Goal: Transaction & Acquisition: Purchase product/service

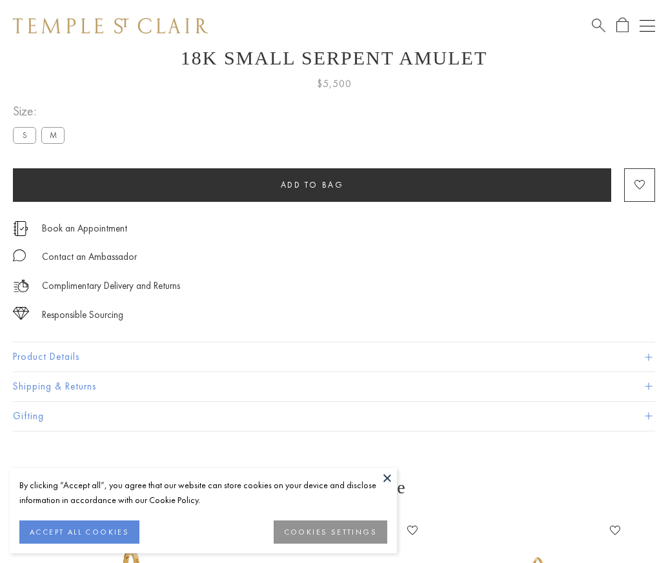
click at [312, 179] on span "Add to bag" at bounding box center [312, 184] width 63 height 11
